Goal: Information Seeking & Learning: Check status

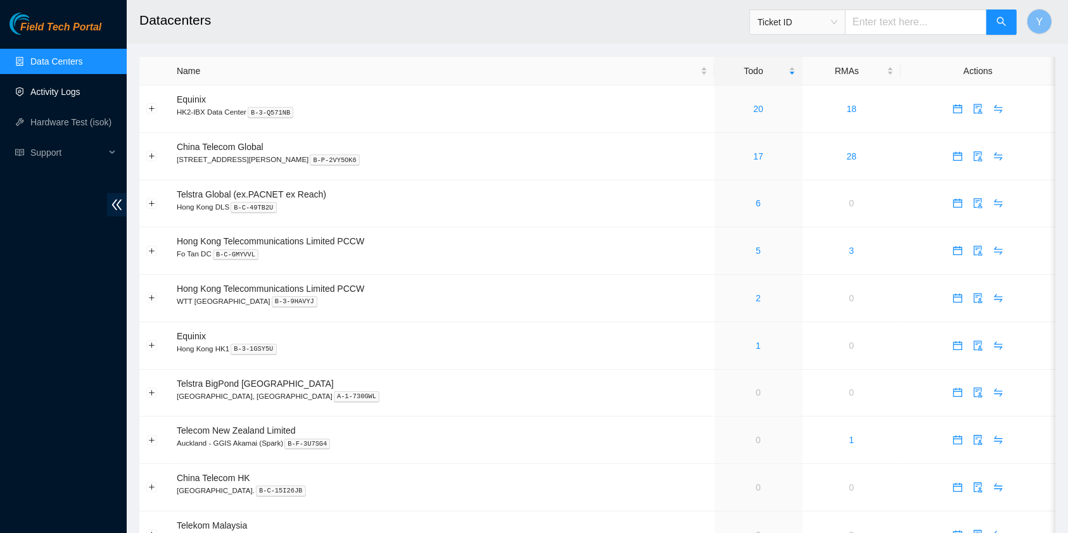
click at [41, 89] on link "Activity Logs" at bounding box center [55, 92] width 50 height 10
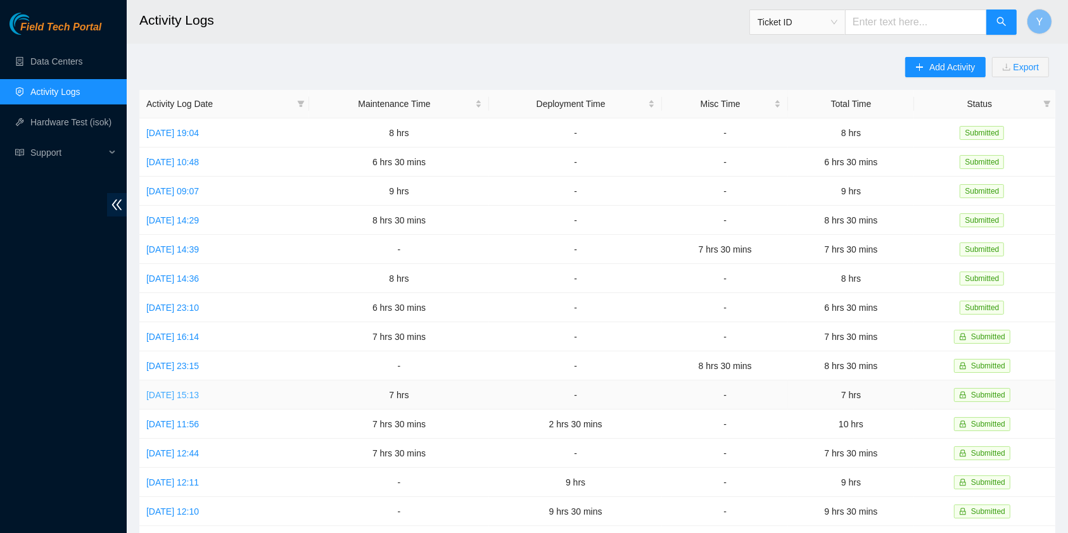
click at [191, 390] on link "Mon, 25 Aug 2025 15:13" at bounding box center [172, 395] width 53 height 10
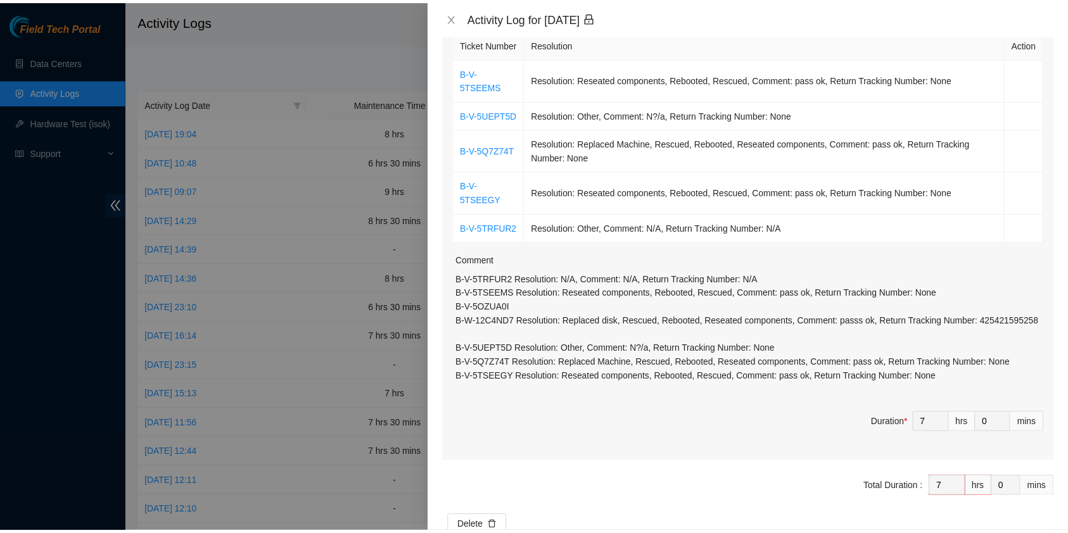
scroll to position [224, 0]
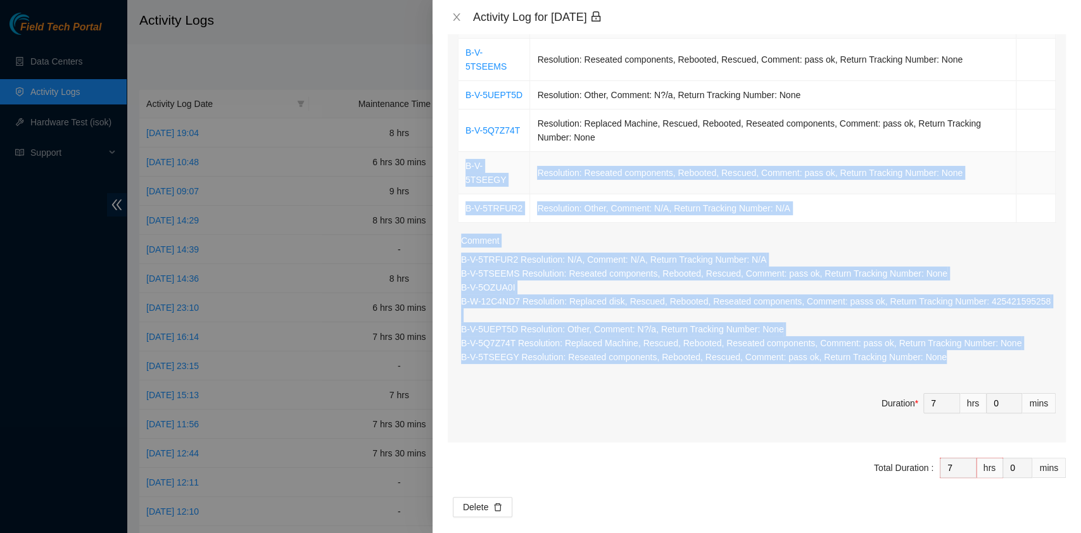
drag, startPoint x: 917, startPoint y: 346, endPoint x: 463, endPoint y: 160, distance: 490.9
click at [463, 160] on div "Ticket Number Resolution Action B-V-5TSEEMS Resolution: Reseated components, Re…" at bounding box center [757, 225] width 618 height 436
click at [461, 13] on button "Close" at bounding box center [457, 17] width 18 height 12
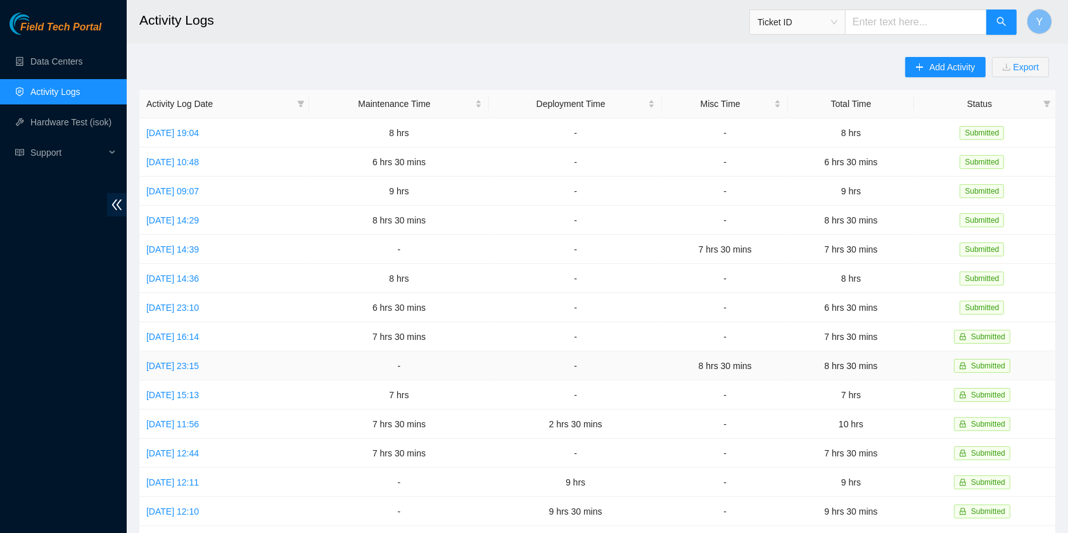
click at [209, 352] on td "Tue, 26 Aug 2025 23:15" at bounding box center [224, 366] width 170 height 29
click at [199, 361] on link "Tue, 26 Aug 2025 23:15" at bounding box center [172, 366] width 53 height 10
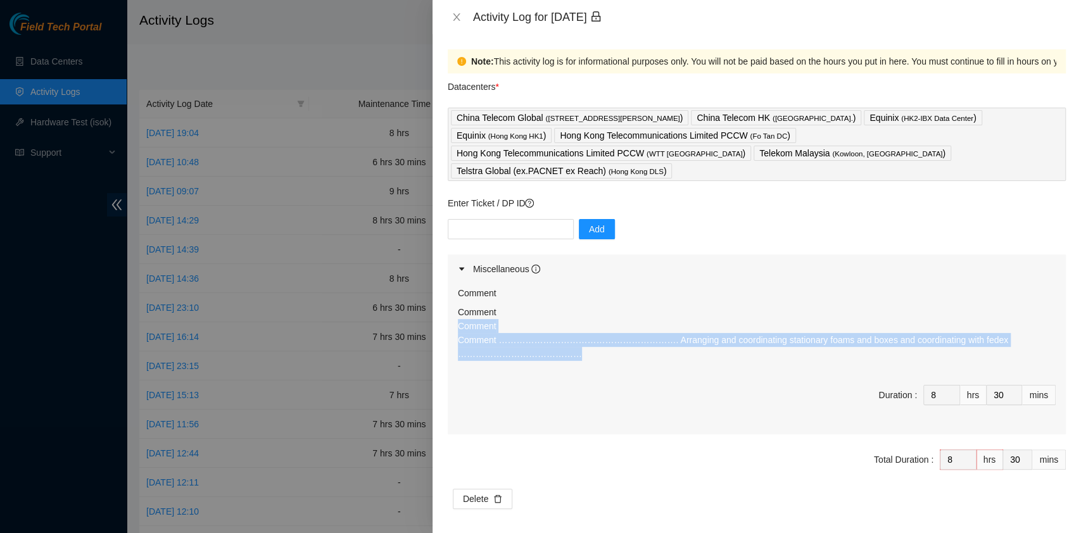
drag, startPoint x: 613, startPoint y: 342, endPoint x: 450, endPoint y: 307, distance: 166.6
click at [450, 307] on div "Comment Comment Comment Comment ……………………………………………………. Arranging and coordinatin…" at bounding box center [757, 359] width 618 height 151
copy p "Comment Comment ……………………………………………………. Arranging and coordinating stationary foa…"
click at [454, 17] on icon "close" at bounding box center [457, 17] width 10 height 10
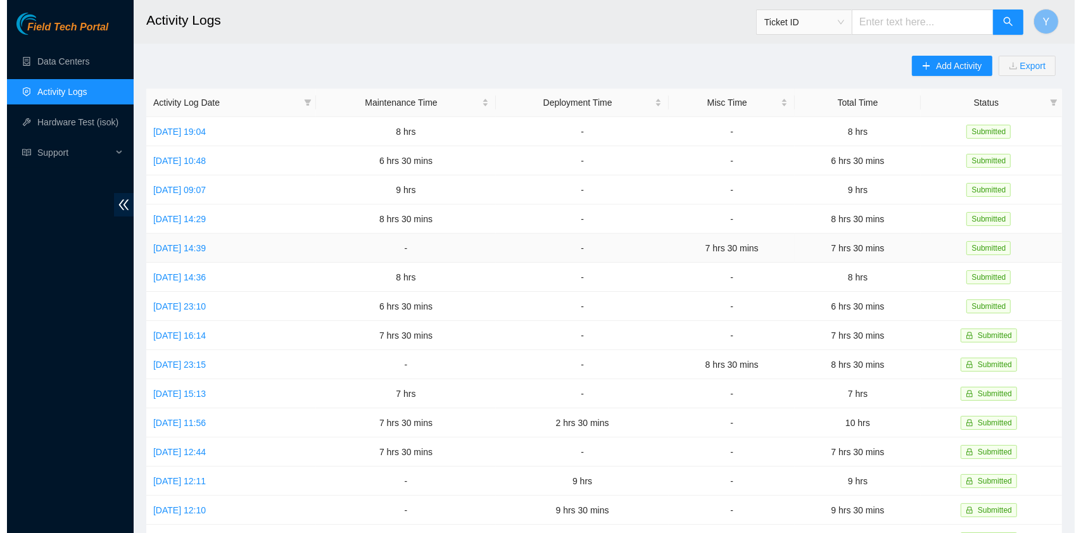
scroll to position [0, 0]
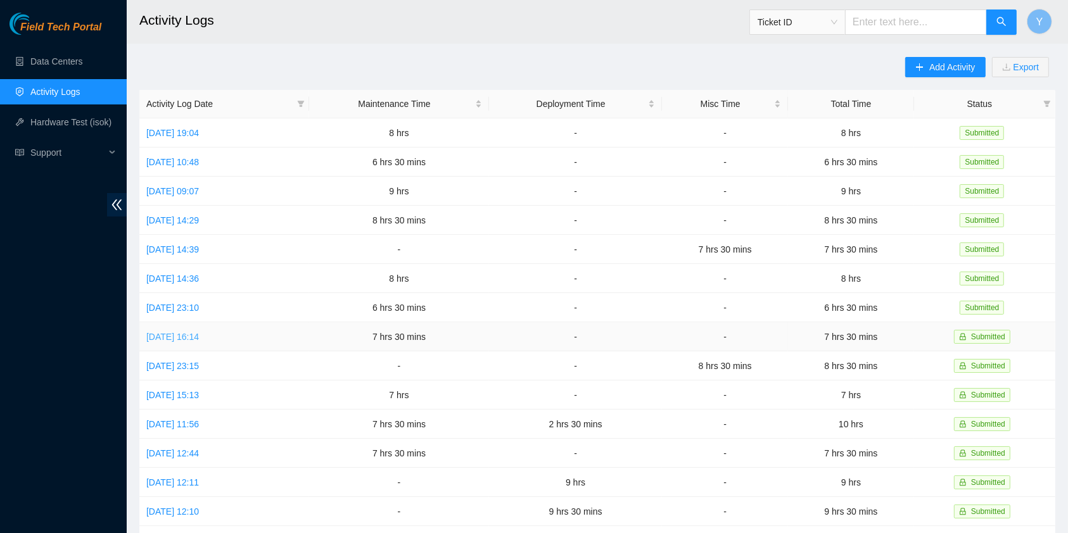
click at [199, 333] on link "Wed, 27 Aug 2025 16:14" at bounding box center [172, 337] width 53 height 10
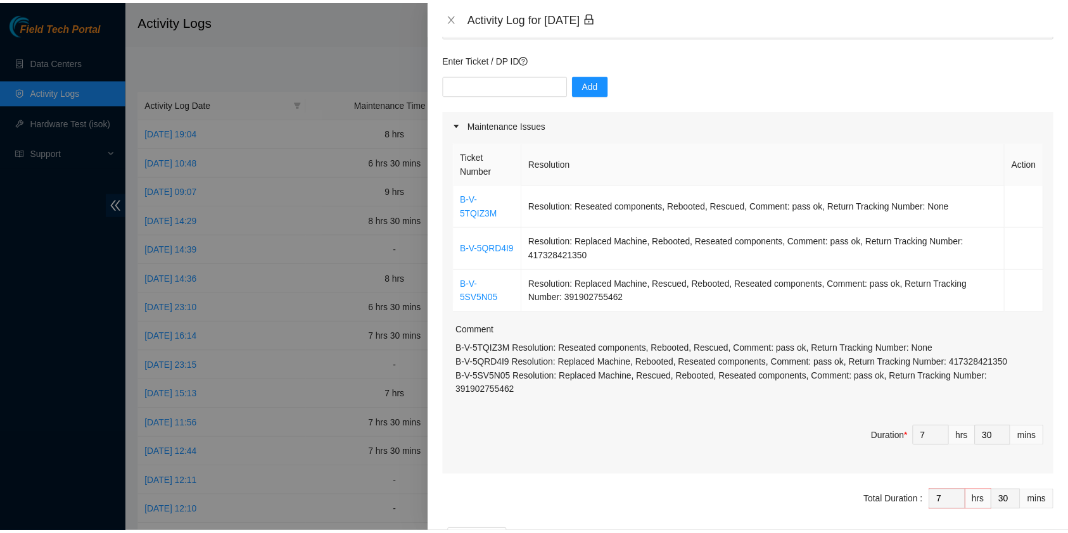
scroll to position [111, 0]
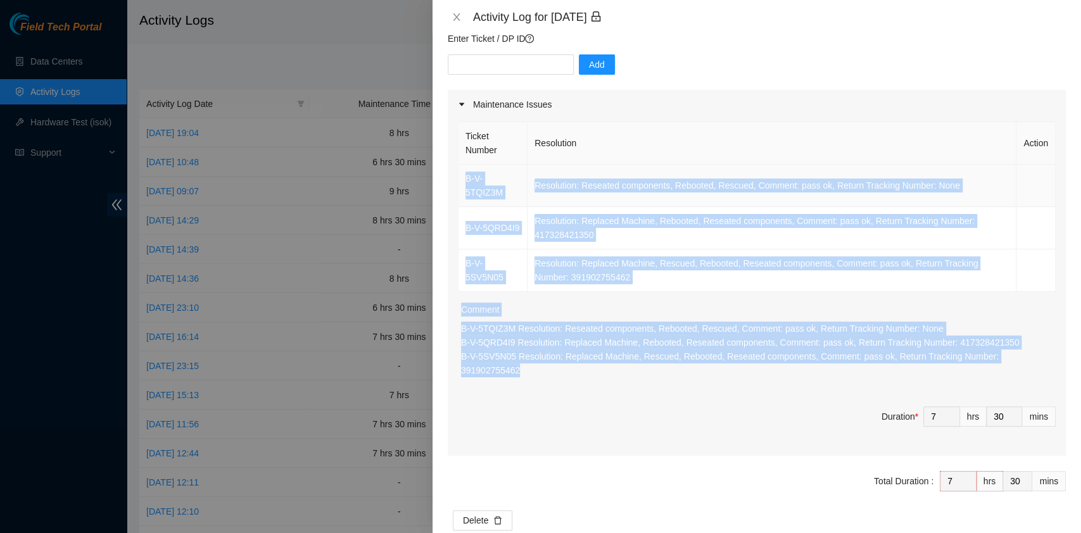
drag, startPoint x: 1046, startPoint y: 344, endPoint x: 462, endPoint y: 185, distance: 604.7
click at [462, 185] on div "Ticket Number Resolution Action B-V-5TQIZ3M Resolution: Reseated components, Re…" at bounding box center [757, 287] width 618 height 337
copy div "B-V-5TQIZ3M Resolution: Reseated components, Rebooted, Rescued, Comment: pass o…"
click at [459, 18] on icon "close" at bounding box center [457, 17] width 10 height 10
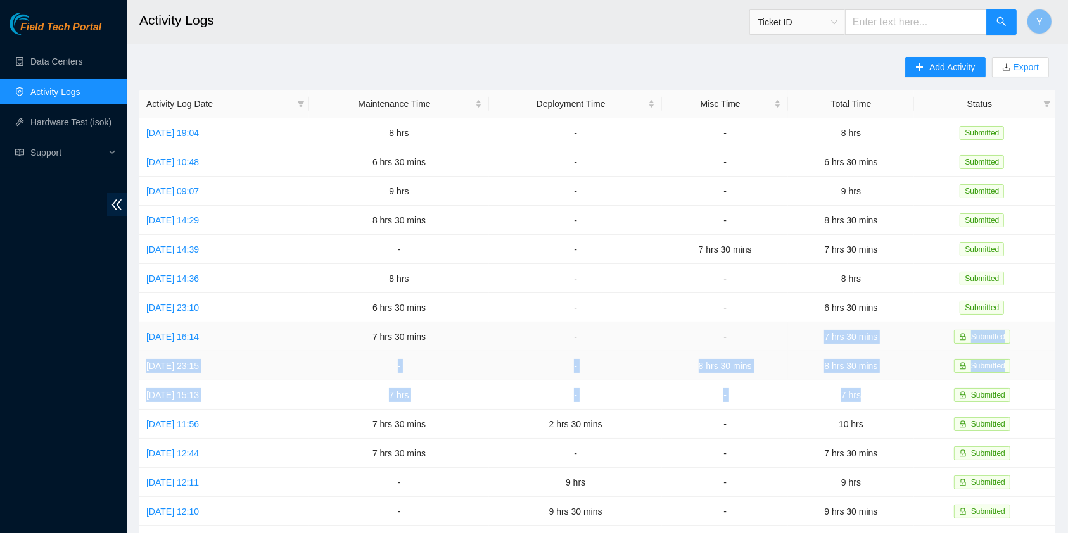
drag, startPoint x: 870, startPoint y: 395, endPoint x: 820, endPoint y: 331, distance: 80.7
click at [821, 338] on tbody "Wed, 03 Sep 2025 19:04 8 hrs - - 8 hrs Submitted Tue, 02 Sep 2025 10:48 6 hrs 3…" at bounding box center [597, 409] width 916 height 583
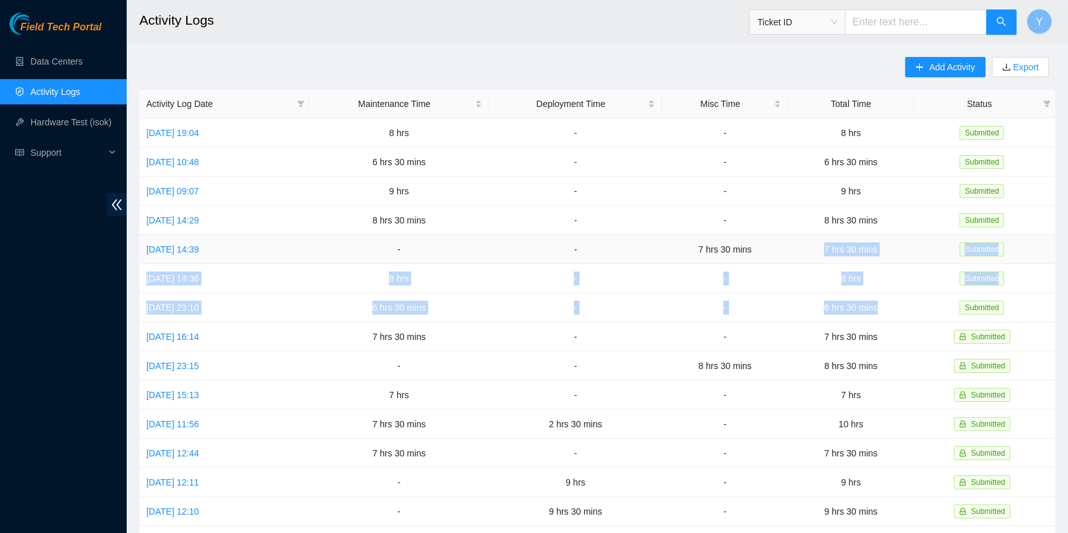
drag, startPoint x: 896, startPoint y: 304, endPoint x: 834, endPoint y: 256, distance: 78.6
click at [834, 256] on tbody "Wed, 03 Sep 2025 19:04 8 hrs - - 8 hrs Submitted Tue, 02 Sep 2025 10:48 6 hrs 3…" at bounding box center [597, 409] width 916 height 583
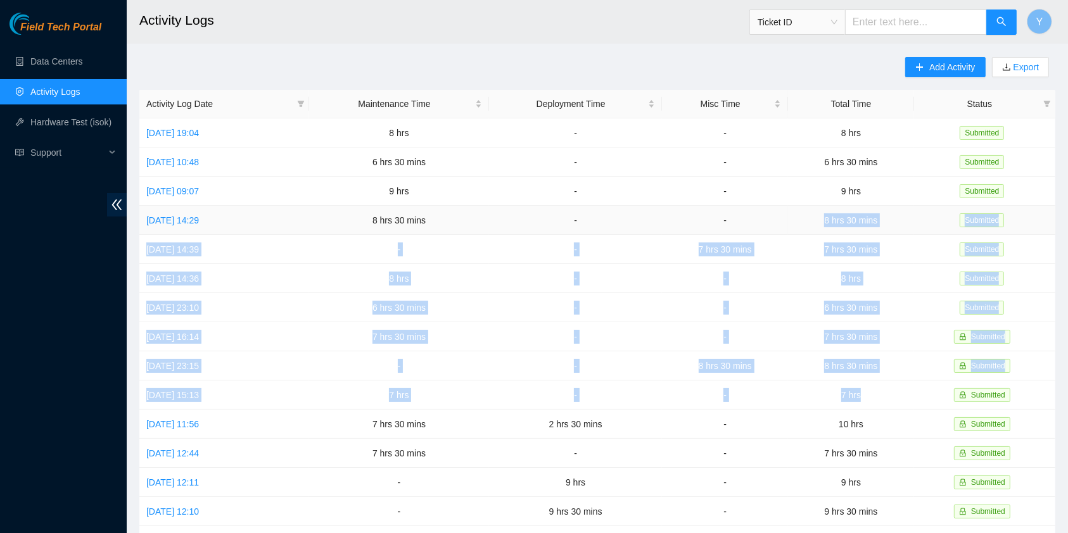
drag, startPoint x: 864, startPoint y: 386, endPoint x: 830, endPoint y: 219, distance: 170.6
click at [830, 219] on tbody "Wed, 03 Sep 2025 19:04 8 hrs - - 8 hrs Submitted Tue, 02 Sep 2025 10:48 6 hrs 3…" at bounding box center [597, 409] width 916 height 583
click at [1048, 18] on button "Y" at bounding box center [1039, 21] width 25 height 25
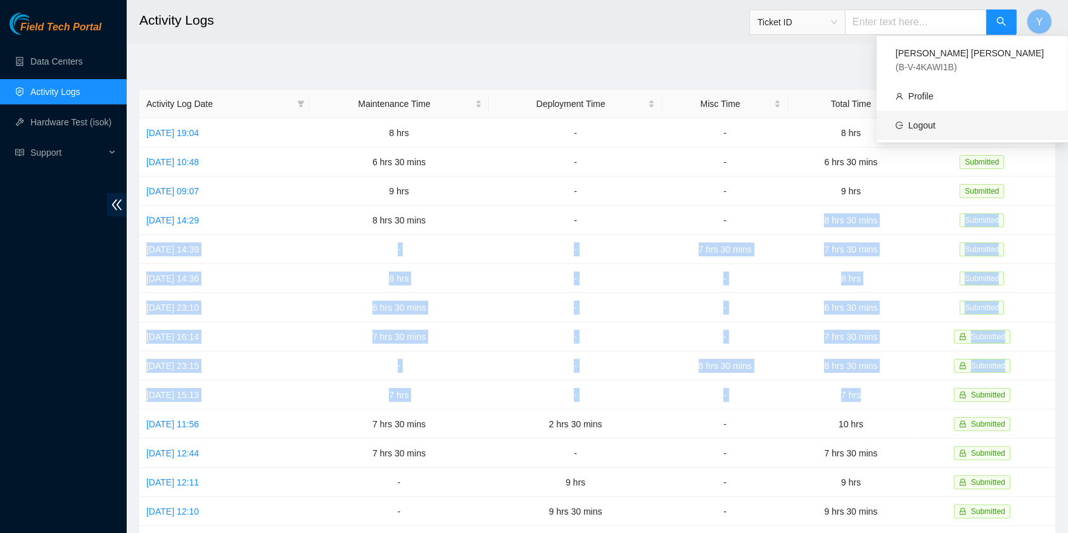
click at [931, 120] on link "Logout" at bounding box center [921, 125] width 27 height 10
